Goal: Use online tool/utility

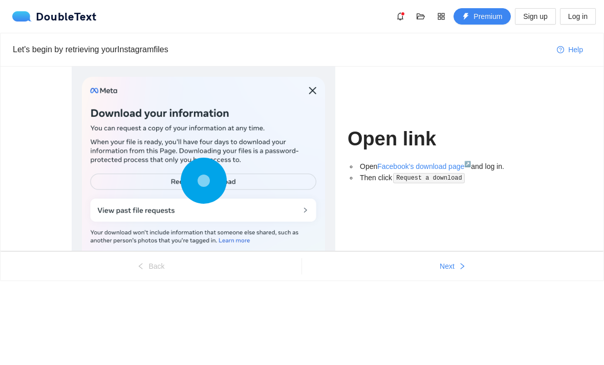
click at [463, 266] on icon "right" at bounding box center [462, 266] width 7 height 7
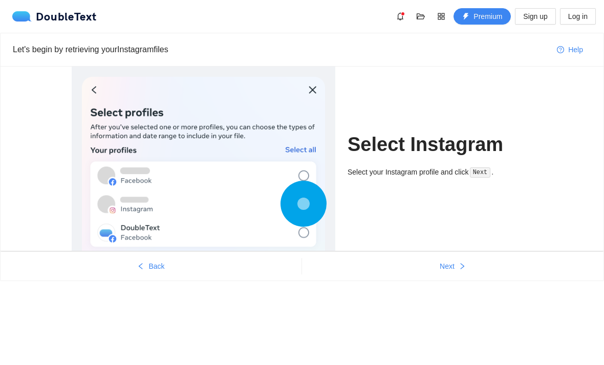
click at [448, 273] on button "Next" at bounding box center [453, 266] width 302 height 16
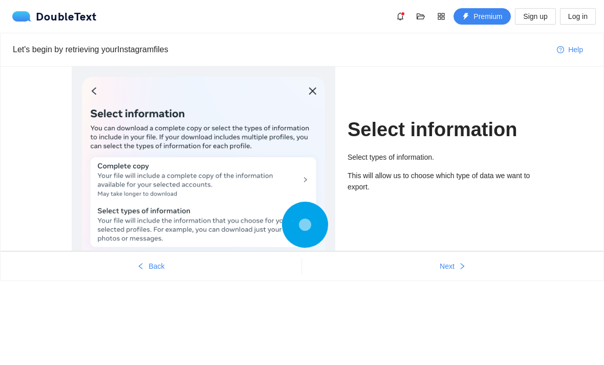
click at [98, 263] on button "Back" at bounding box center [151, 266] width 301 height 16
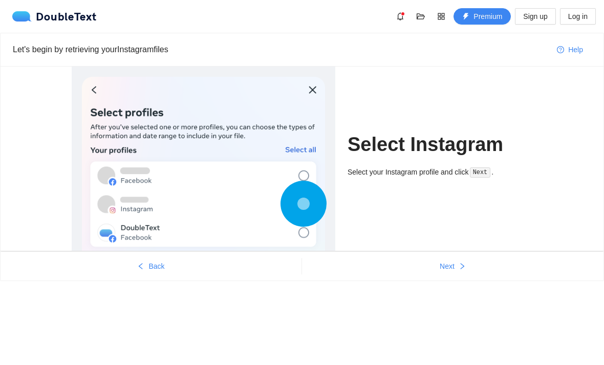
click at [481, 282] on div "Let's begin by retrieving your Instagram files Help Select Instagram Select you…" at bounding box center [302, 177] width 604 height 288
click at [463, 268] on icon "right" at bounding box center [462, 266] width 7 height 7
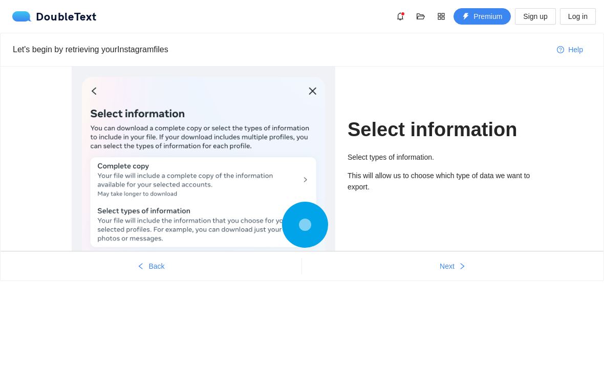
click at [463, 269] on icon "right" at bounding box center [462, 266] width 7 height 7
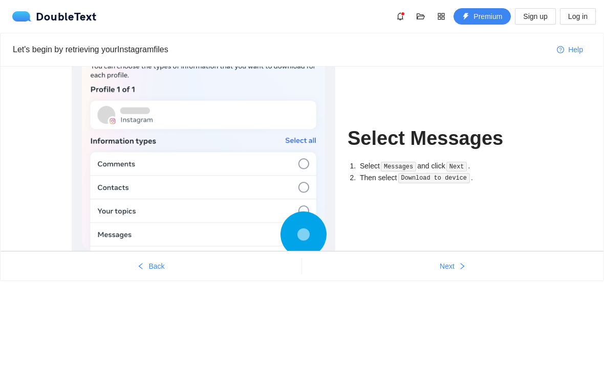
click at [463, 271] on button "Next" at bounding box center [453, 266] width 302 height 16
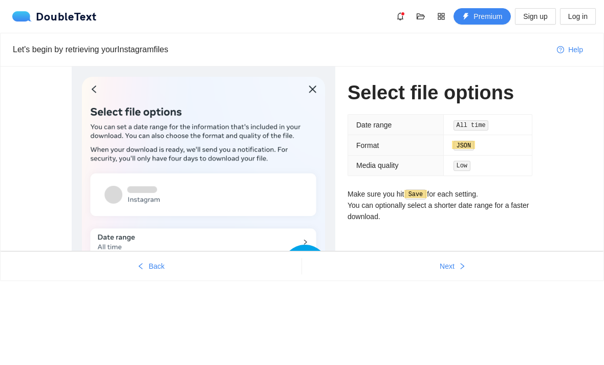
click at [457, 273] on button "Next" at bounding box center [453, 266] width 302 height 16
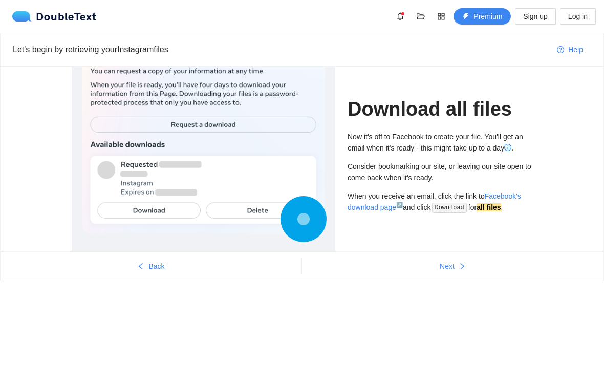
click at [447, 272] on button "Next" at bounding box center [453, 266] width 302 height 16
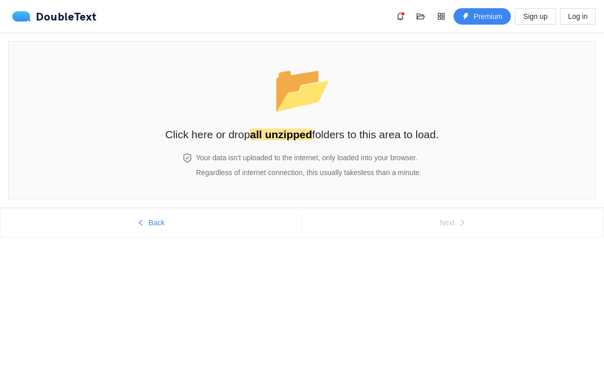
click at [301, 131] on strong "all unzipped" at bounding box center [281, 134] width 62 height 12
click at [191, 223] on button "Back" at bounding box center [151, 222] width 301 height 16
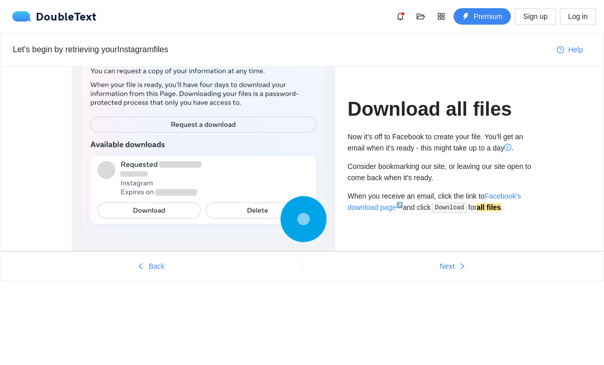
click at [190, 222] on div at bounding box center [203, 127] width 243 height 214
click at [187, 222] on div at bounding box center [203, 127] width 243 height 214
click at [176, 259] on button "Back" at bounding box center [151, 266] width 301 height 16
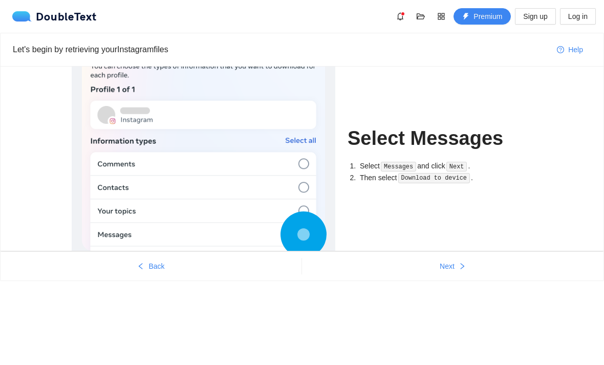
click at [168, 273] on button "Back" at bounding box center [151, 266] width 301 height 16
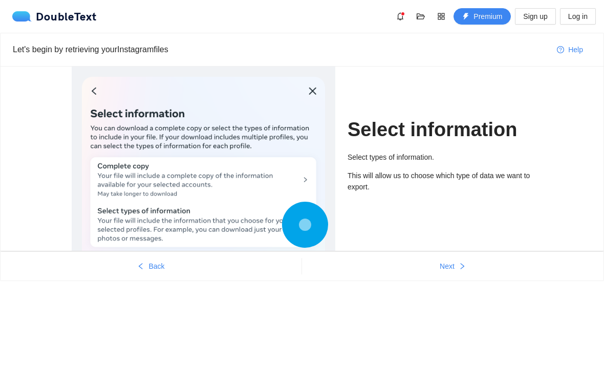
click at [167, 273] on button "Back" at bounding box center [151, 266] width 301 height 16
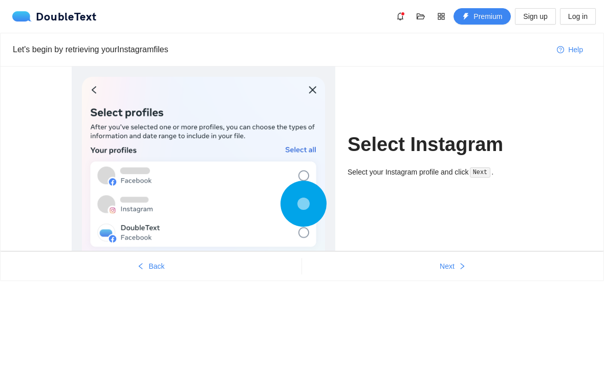
click at [177, 272] on button "Back" at bounding box center [151, 266] width 301 height 16
